Goal: Find specific page/section: Find specific page/section

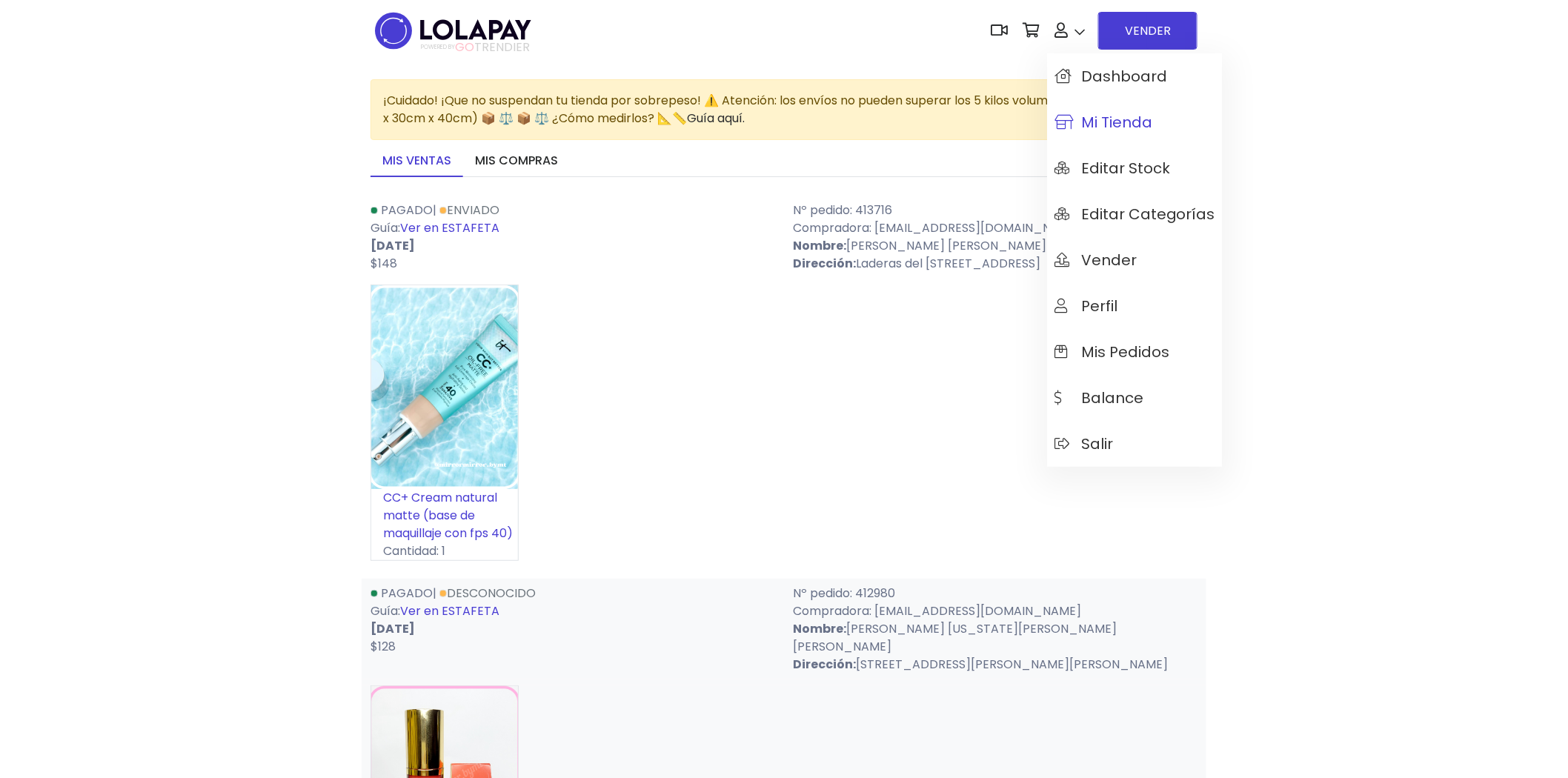
click at [1109, 127] on span "Mi tienda" at bounding box center [1103, 122] width 98 height 16
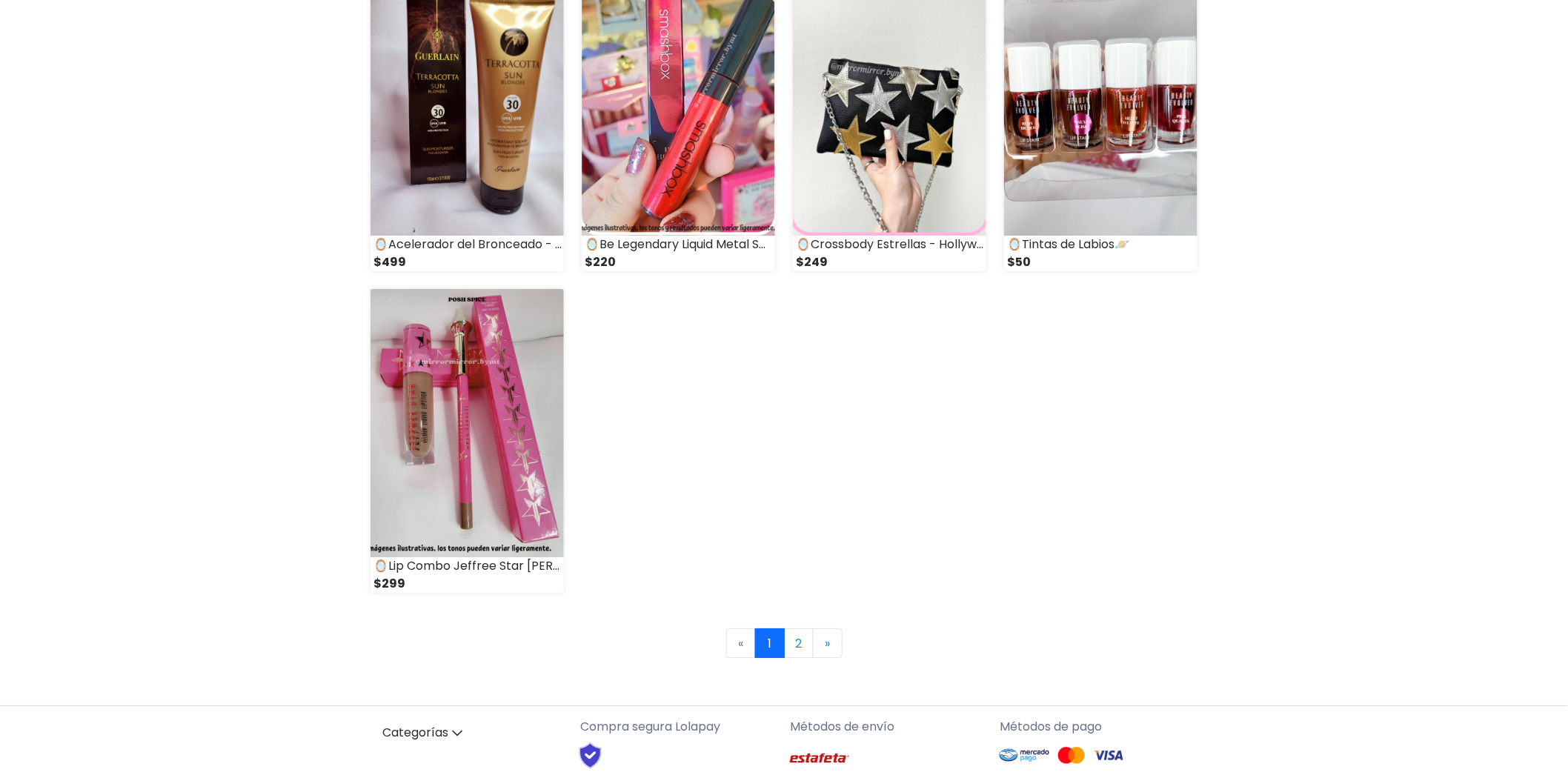
scroll to position [1975, 0]
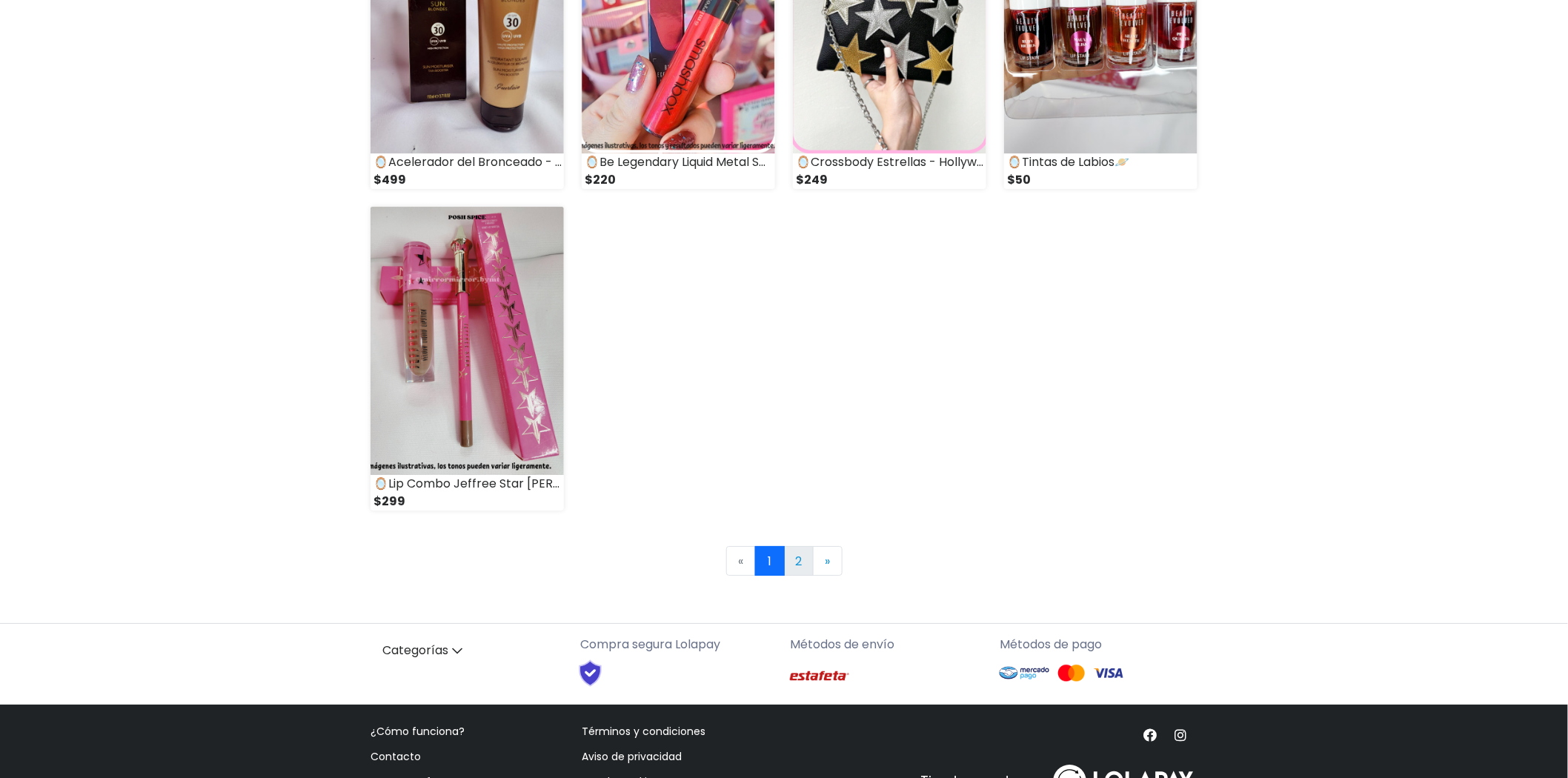
click at [798, 558] on link "2" at bounding box center [799, 560] width 29 height 29
